Goal: Obtain resource: Obtain resource

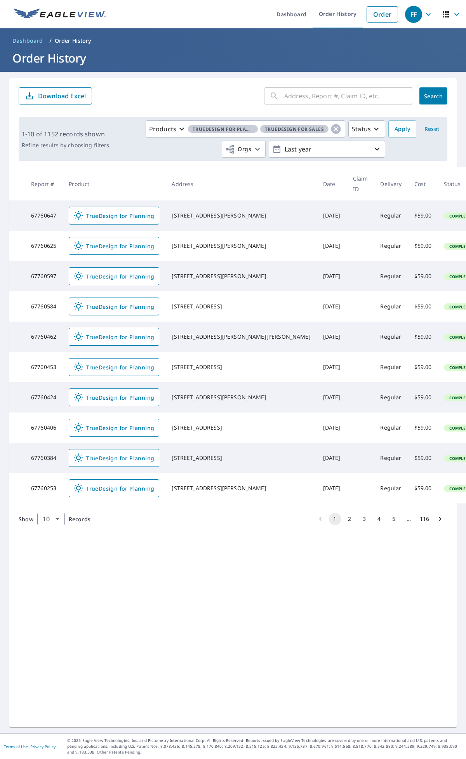
drag, startPoint x: 319, startPoint y: 105, endPoint x: 324, endPoint y: 94, distance: 11.8
click at [319, 105] on input "text" at bounding box center [348, 96] width 129 height 22
paste input "[STREET_ADDRESS]"
type input "[STREET_ADDRESS]"
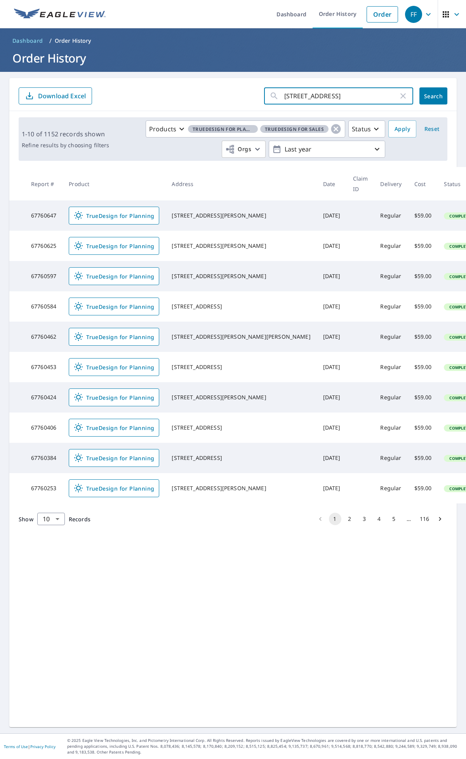
scroll to position [0, 0]
click at [426, 94] on span "Search" at bounding box center [434, 95] width 16 height 7
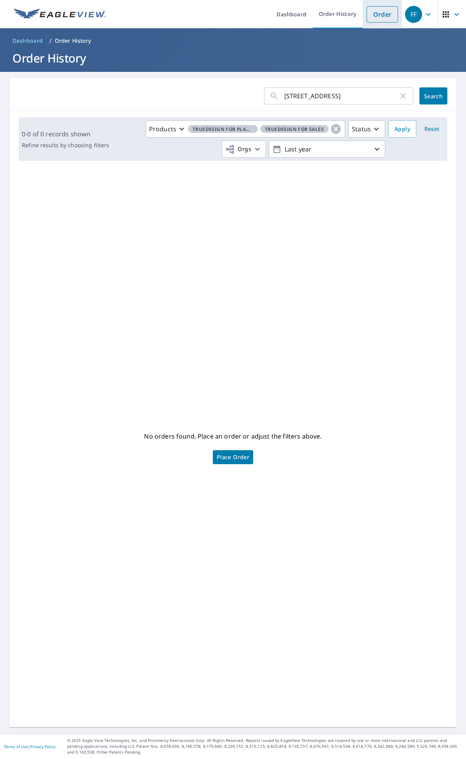
click at [379, 17] on link "Order" at bounding box center [382, 14] width 31 height 16
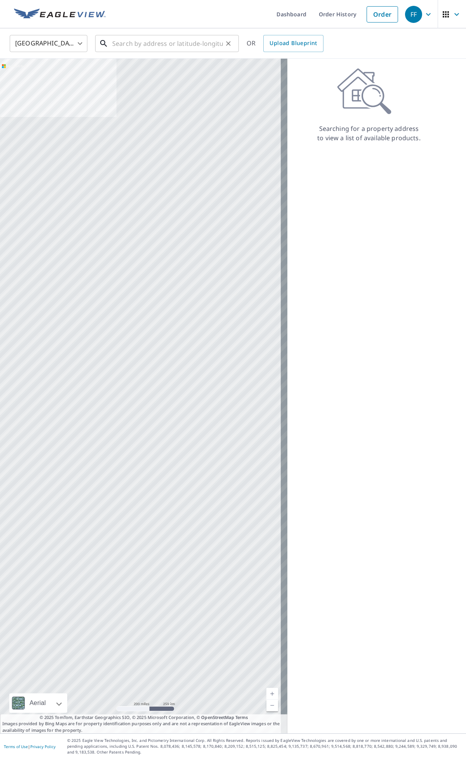
click at [172, 34] on input "text" at bounding box center [167, 44] width 111 height 22
paste input "[STREET_ADDRESS]"
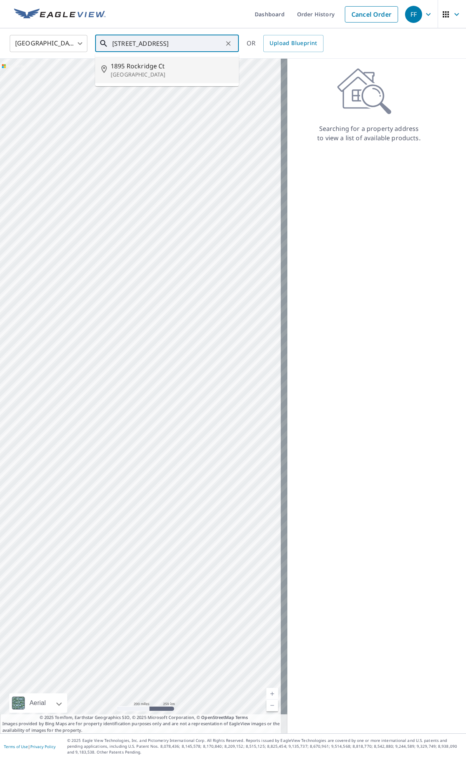
click at [185, 59] on li "[STREET_ADDRESS]" at bounding box center [167, 70] width 144 height 26
type input "[STREET_ADDRESS]"
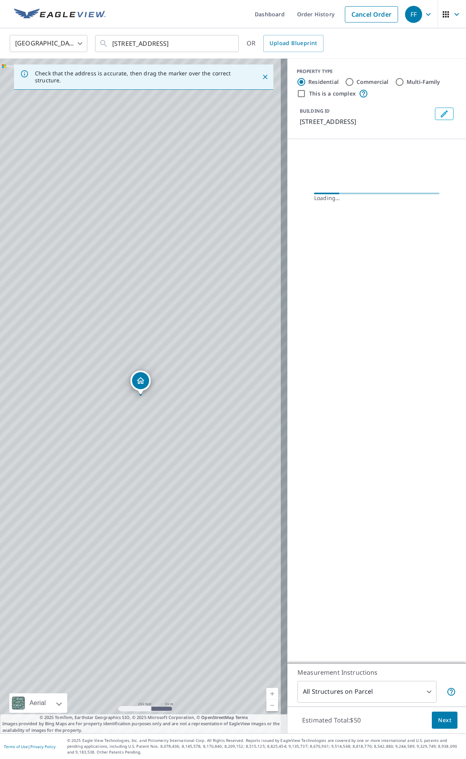
scroll to position [0, 0]
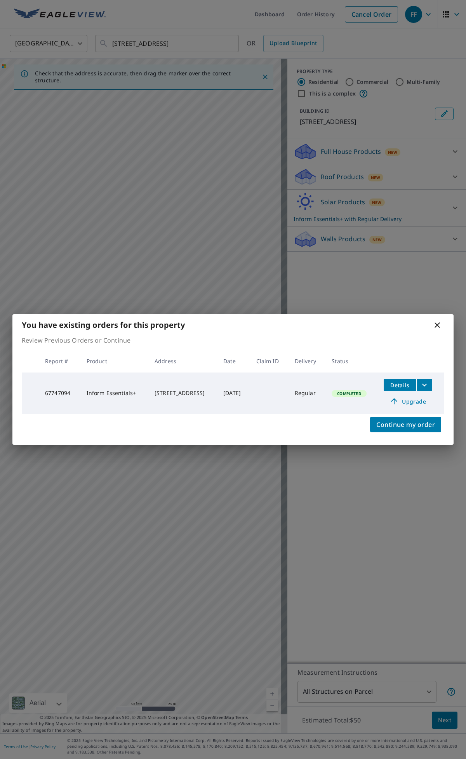
click at [412, 386] on span "Details" at bounding box center [399, 384] width 23 height 7
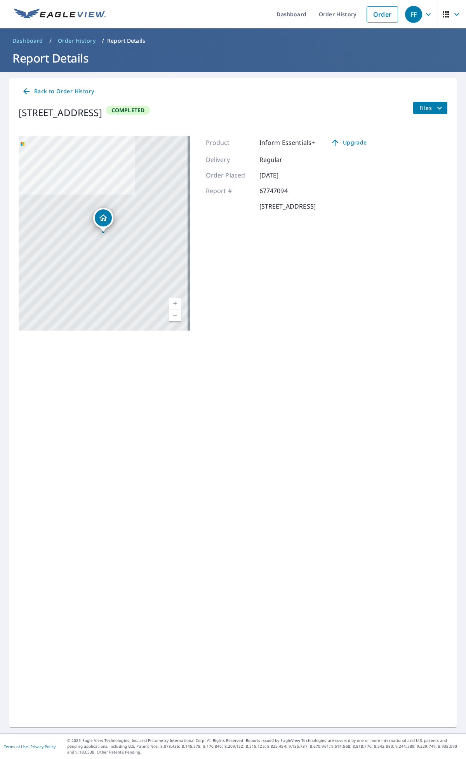
click at [435, 110] on icon "filesDropdownBtn-67747094" at bounding box center [439, 107] width 9 height 9
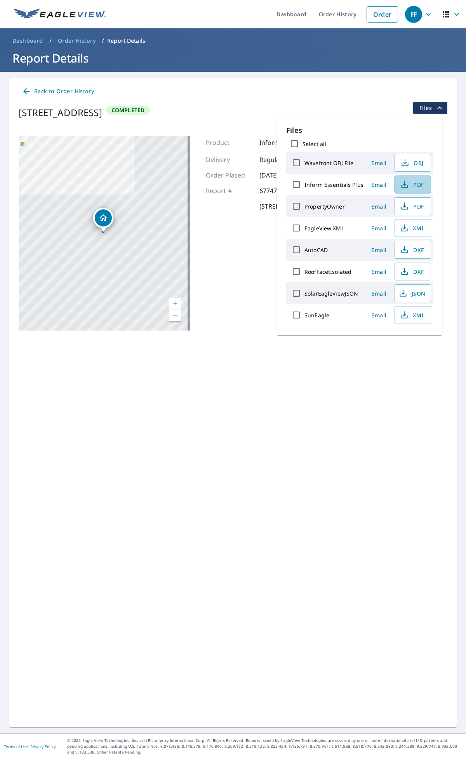
click at [406, 181] on icon "button" at bounding box center [404, 184] width 9 height 9
click at [78, 9] on img at bounding box center [60, 15] width 92 height 12
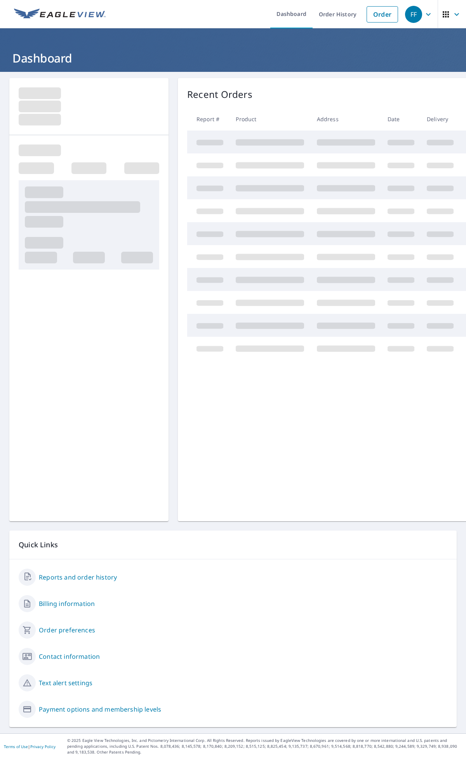
click at [202, 11] on ul "Dashboard Order History Order" at bounding box center [256, 14] width 292 height 28
